Goal: Find specific page/section: Find specific page/section

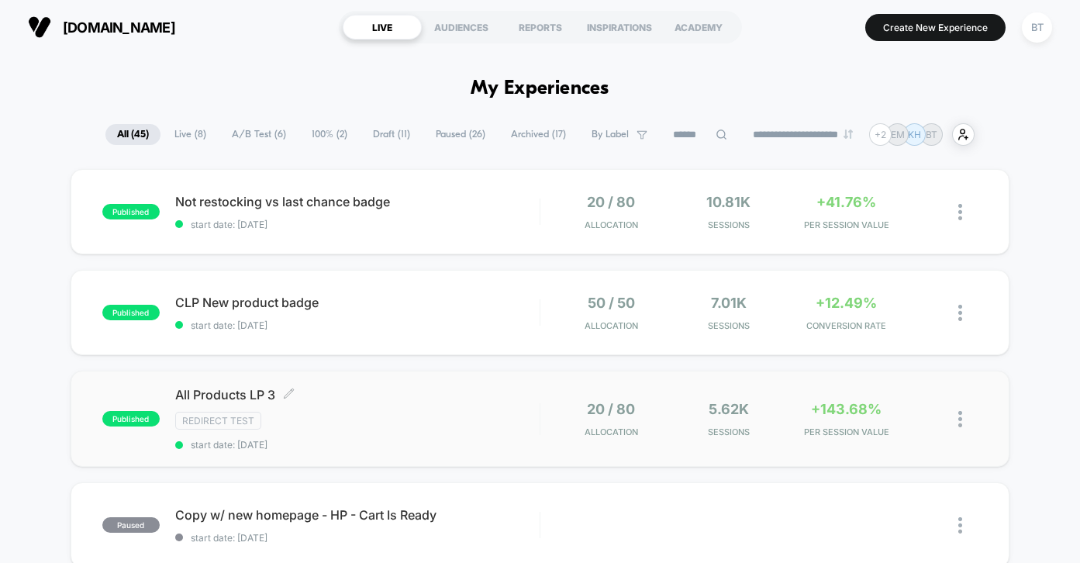
click at [393, 406] on div "All Products LP 3 Click to edit experience details Click to edit experience det…" at bounding box center [357, 419] width 364 height 64
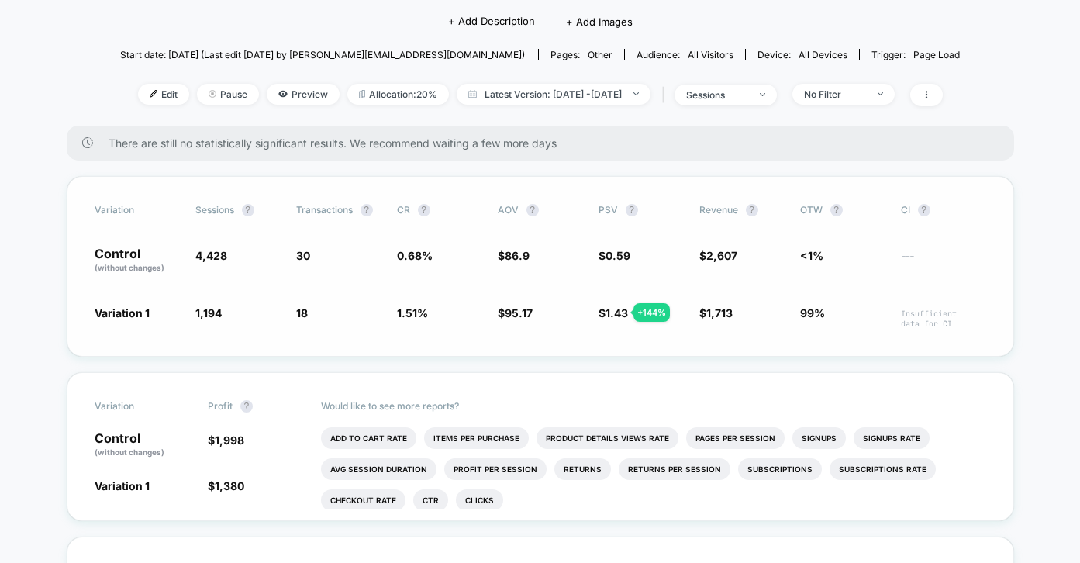
scroll to position [175, 0]
